Goal: Information Seeking & Learning: Learn about a topic

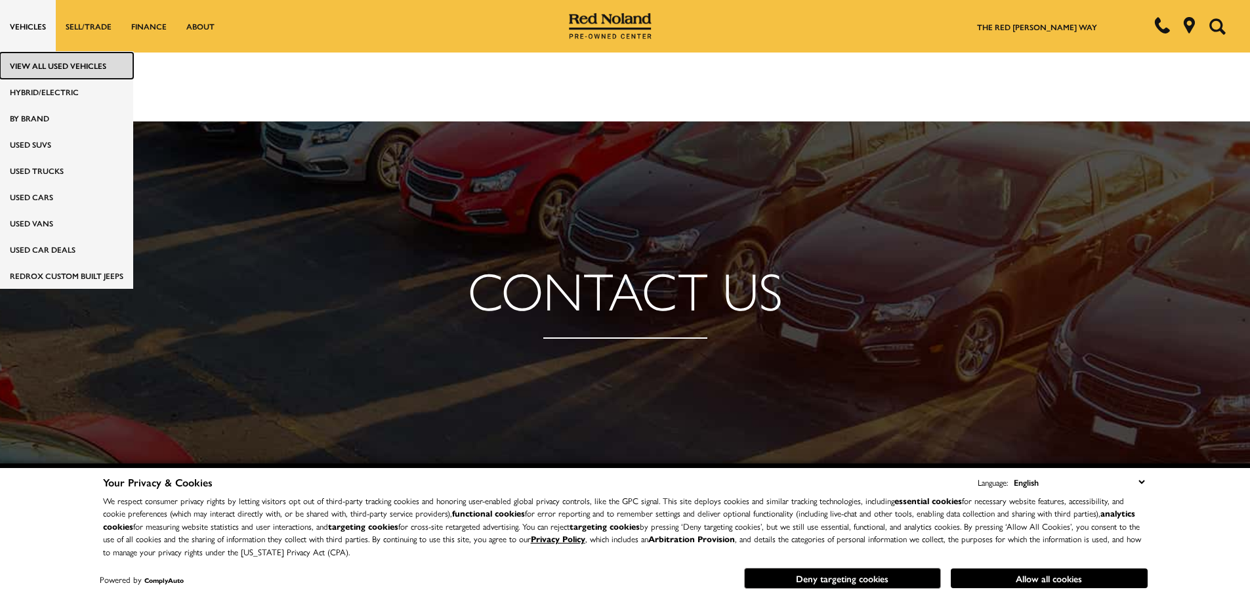
click at [34, 59] on link "View All Used Vehicles" at bounding box center [66, 65] width 133 height 26
